Goal: Information Seeking & Learning: Learn about a topic

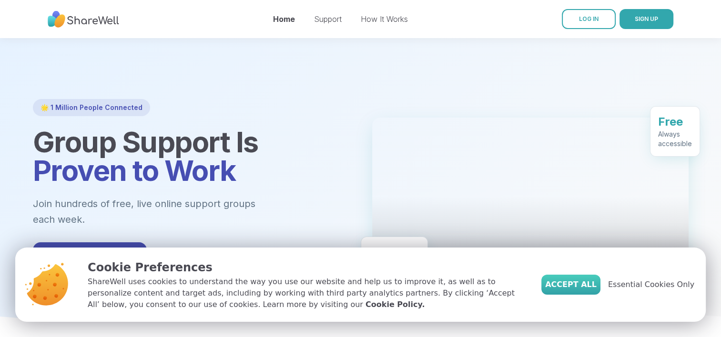
click at [580, 282] on span "Accept All" at bounding box center [570, 284] width 51 height 11
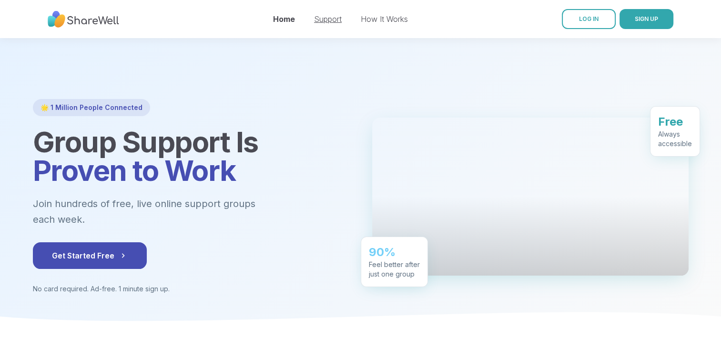
click at [320, 19] on link "Support" at bounding box center [328, 19] width 28 height 10
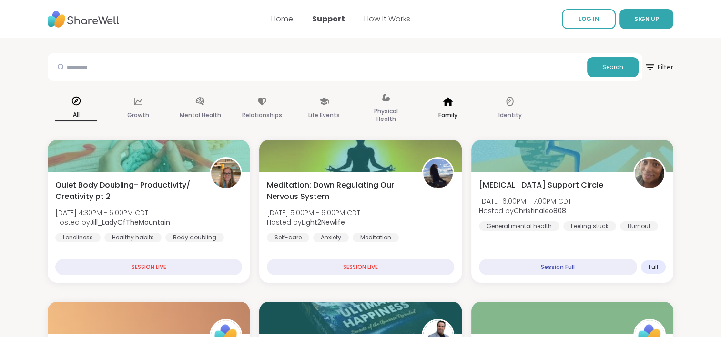
click at [452, 111] on p "Family" at bounding box center [447, 115] width 19 height 11
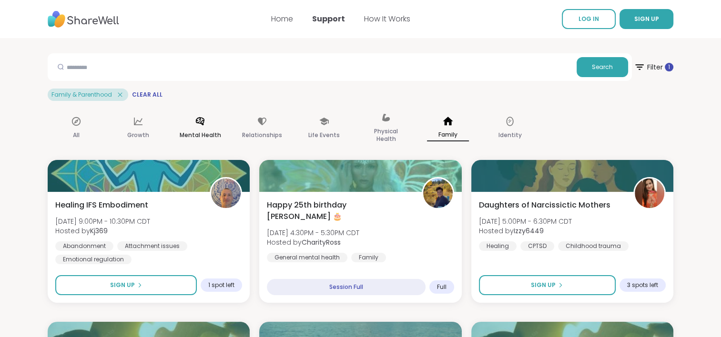
click at [200, 124] on icon at bounding box center [200, 121] width 10 height 10
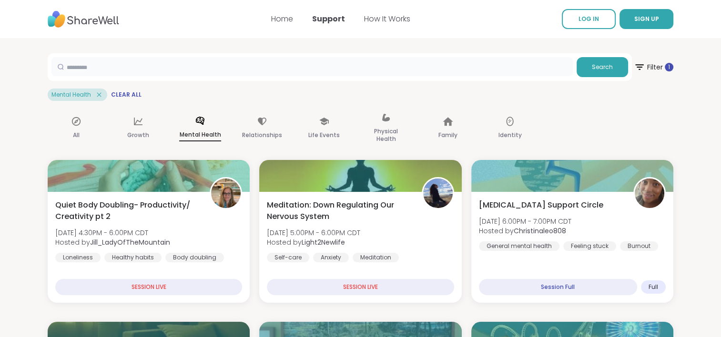
click at [343, 63] on input "text" at bounding box center [311, 66] width 521 height 19
click at [373, 20] on link "How It Works" at bounding box center [387, 18] width 46 height 11
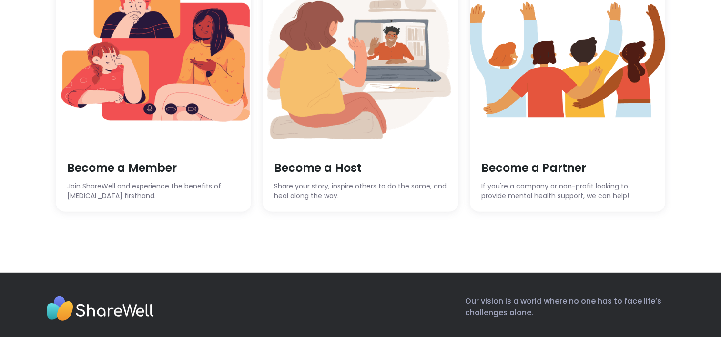
scroll to position [2703, 0]
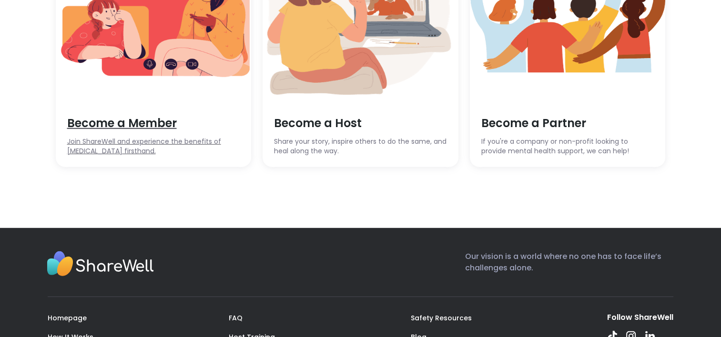
click at [122, 131] on span "Become a Member" at bounding box center [153, 123] width 173 height 16
